Goal: Transaction & Acquisition: Purchase product/service

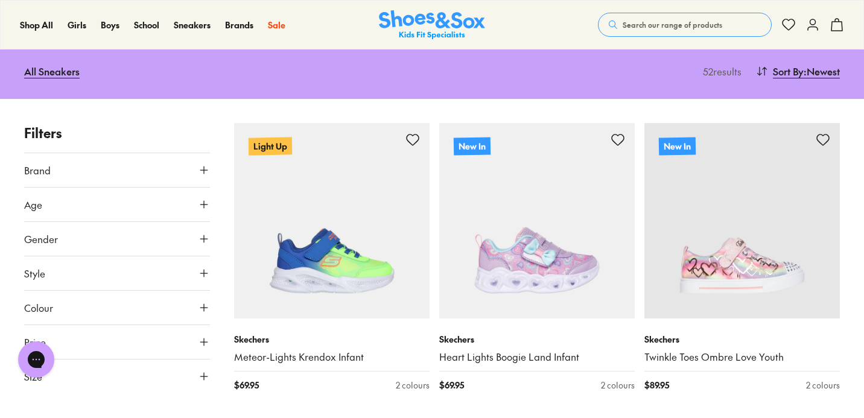
scroll to position [145, 0]
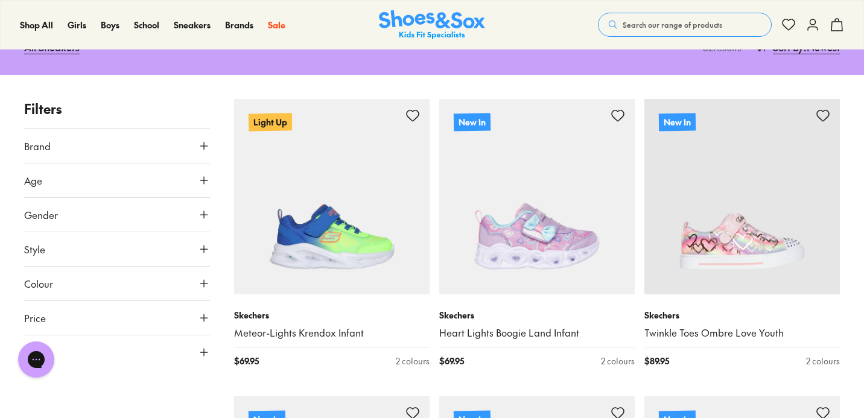
click at [198, 218] on icon at bounding box center [204, 215] width 12 height 12
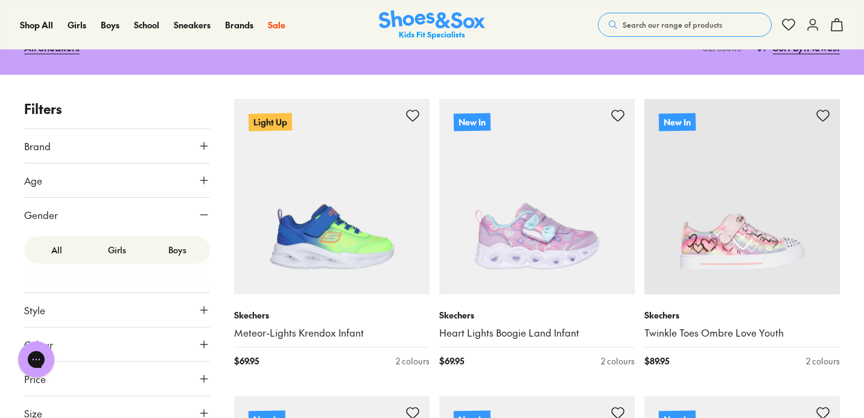
click at [122, 251] on label "Girls" at bounding box center [117, 250] width 60 height 22
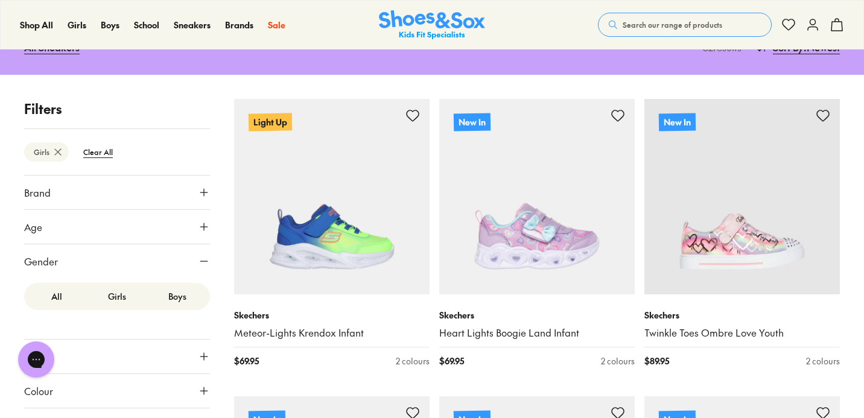
scroll to position [23, 0]
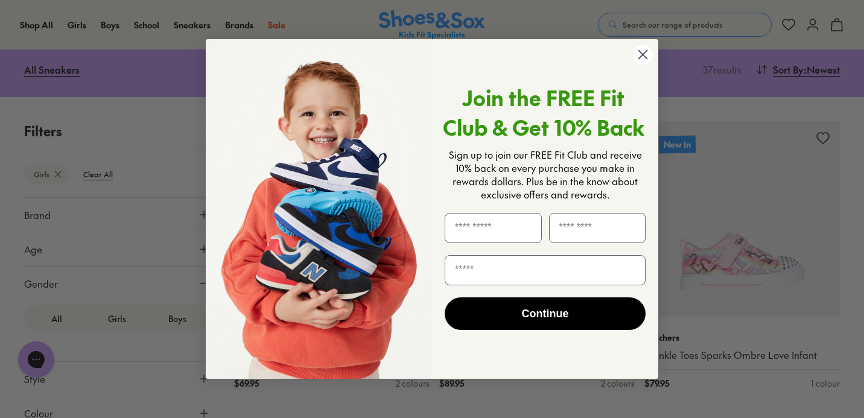
scroll to position [120, 0]
click at [638, 57] on circle "Close dialog" at bounding box center [643, 55] width 20 height 20
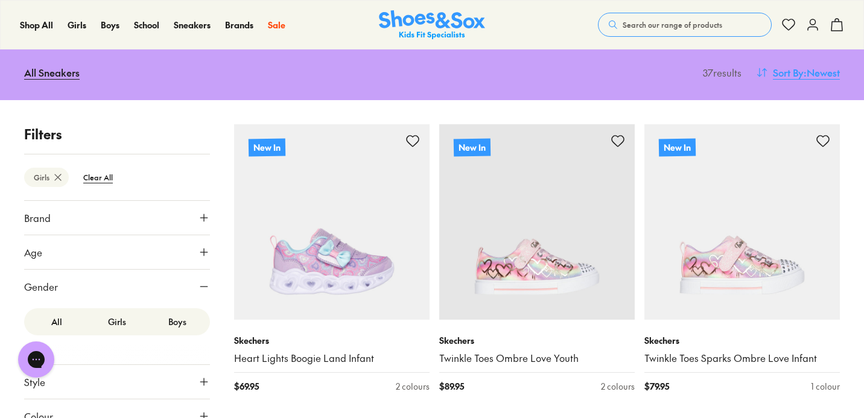
click at [777, 70] on span "Sort By" at bounding box center [788, 72] width 31 height 14
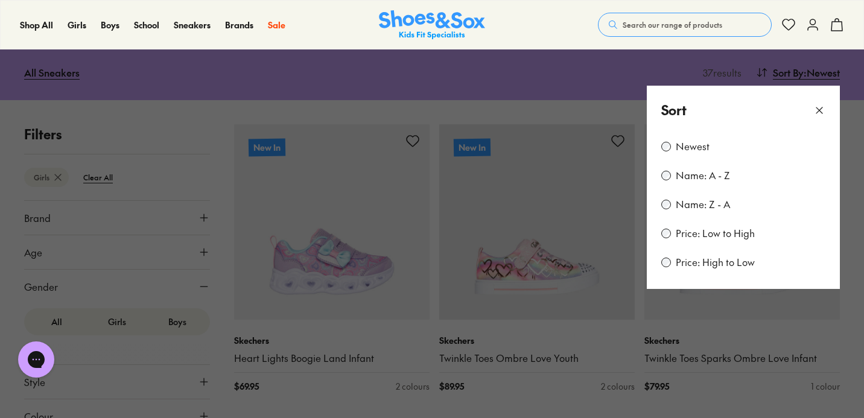
click at [700, 229] on label "Price: Low to High" at bounding box center [715, 233] width 79 height 13
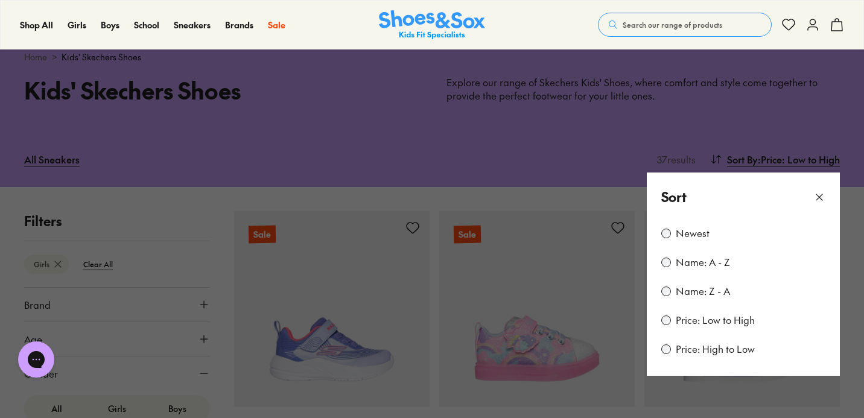
click at [491, 199] on button at bounding box center [432, 209] width 864 height 418
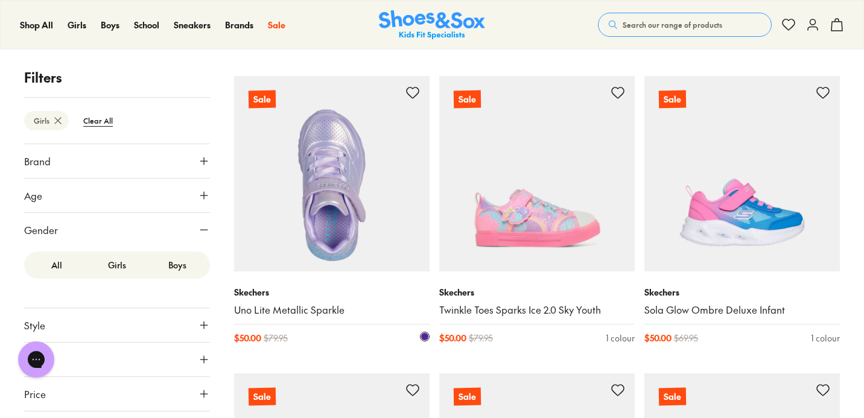
scroll to position [467, 0]
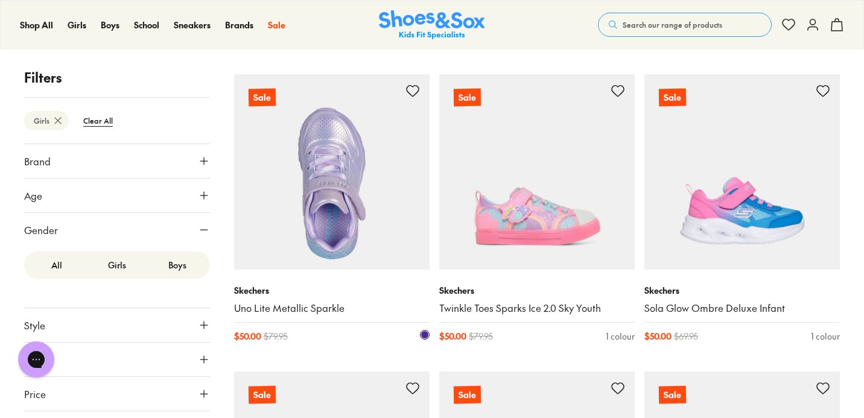
click at [345, 191] on img at bounding box center [332, 172] width 196 height 196
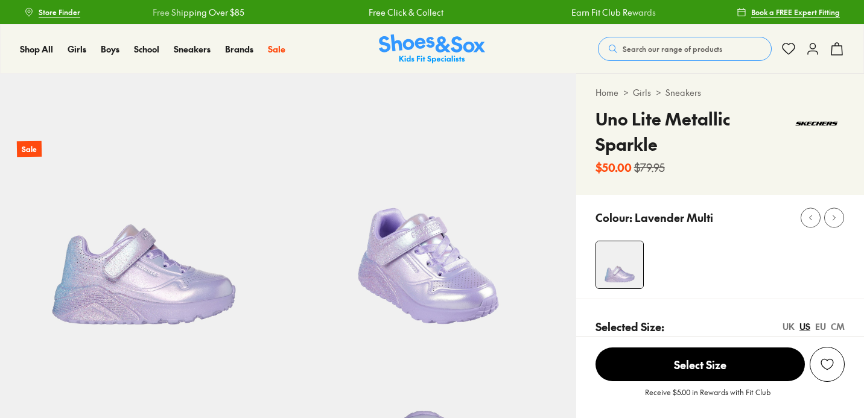
select select "*"
click at [728, 283] on div at bounding box center [730, 265] width 269 height 48
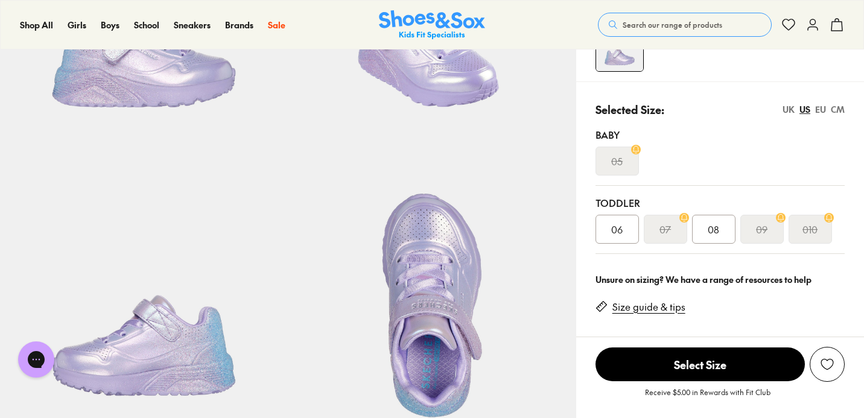
scroll to position [241, 0]
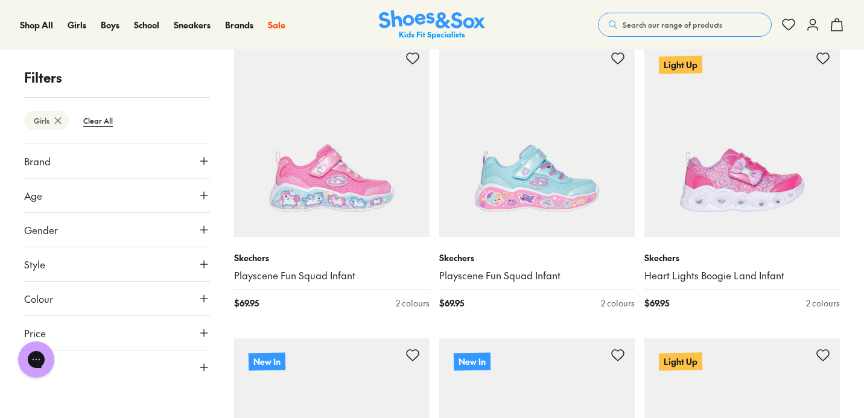
scroll to position [1993, 0]
